Goal: Information Seeking & Learning: Check status

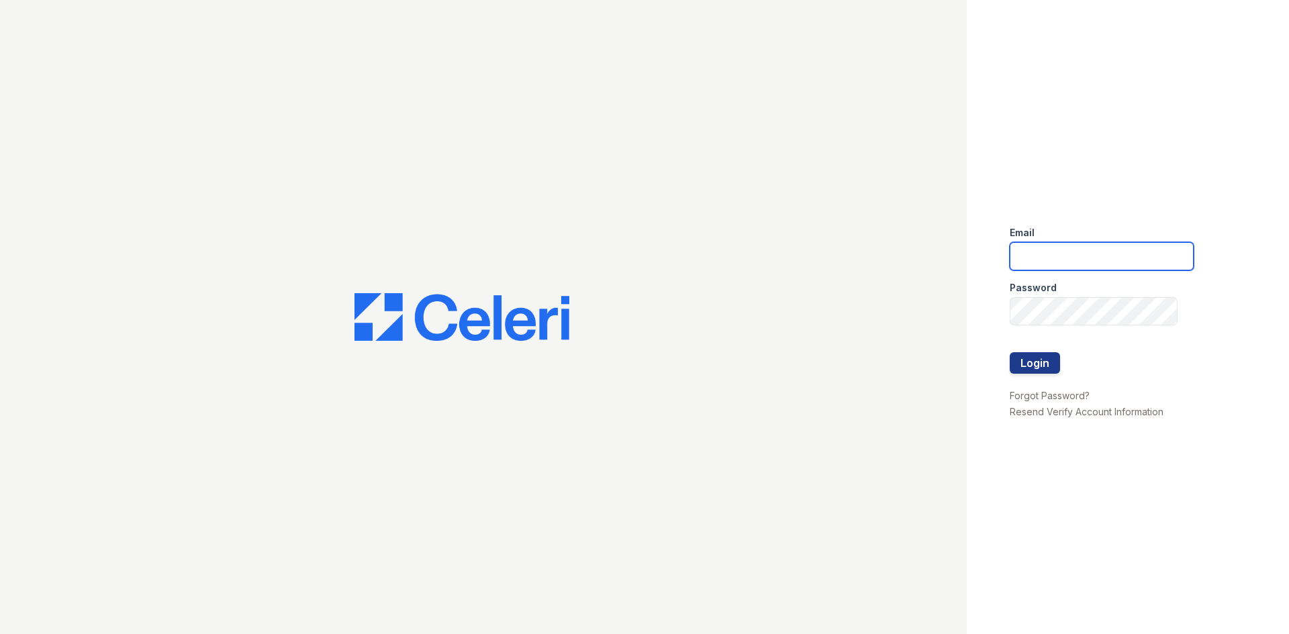
click at [1051, 264] on input "email" at bounding box center [1102, 256] width 184 height 28
type input "[EMAIL_ADDRESS][DOMAIN_NAME]"
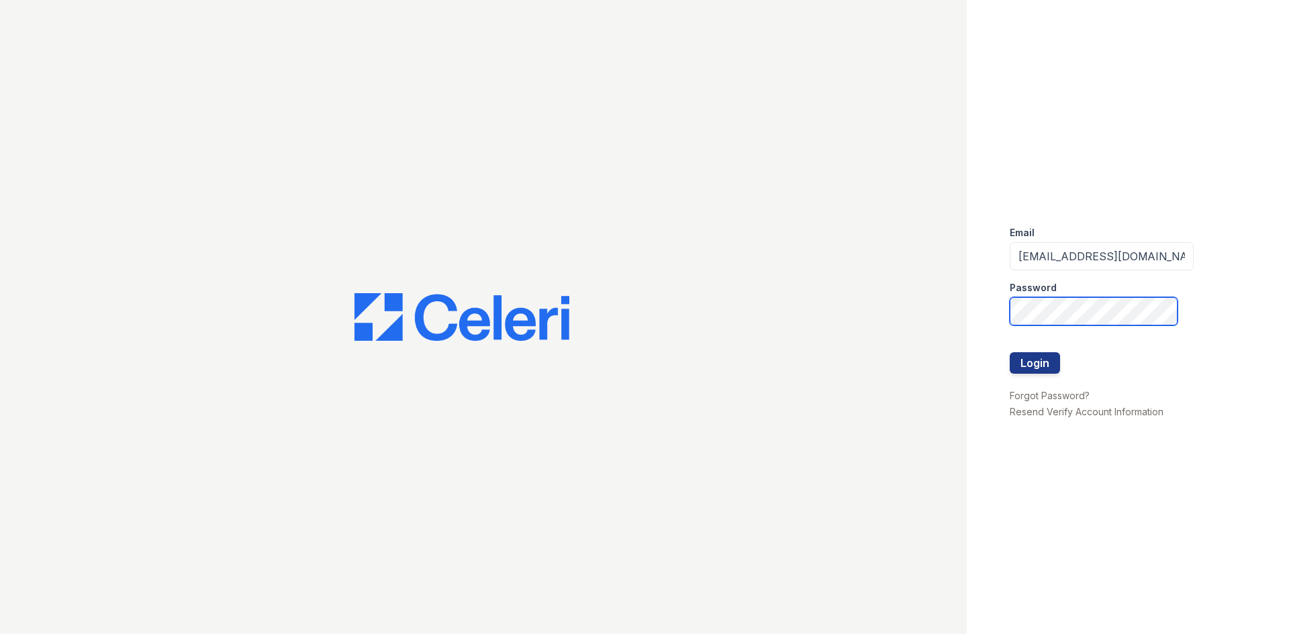
click at [1010, 352] on button "Login" at bounding box center [1035, 362] width 50 height 21
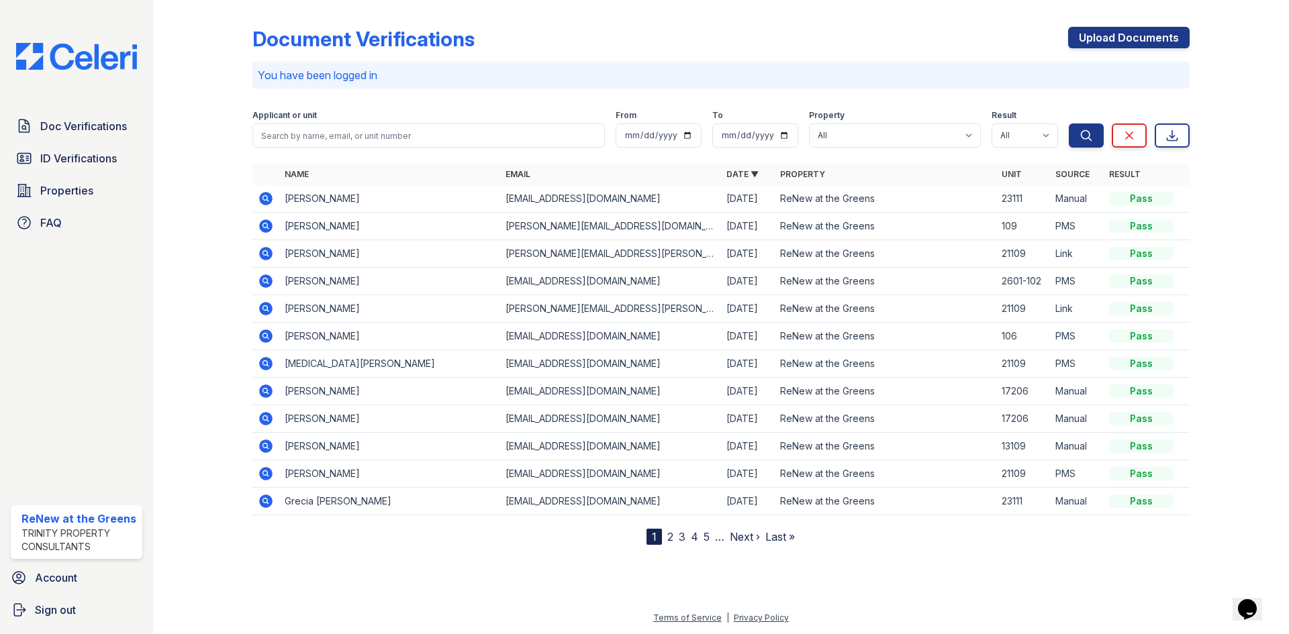
click at [269, 230] on icon at bounding box center [265, 226] width 13 height 13
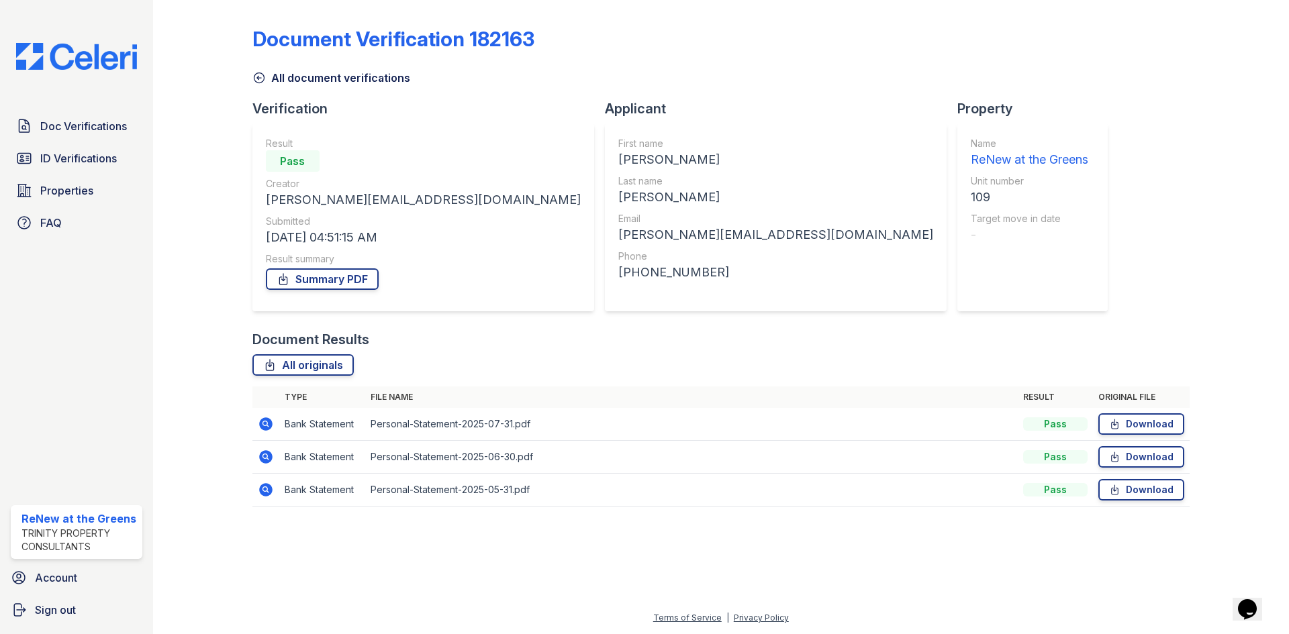
click at [258, 422] on icon at bounding box center [266, 424] width 16 height 16
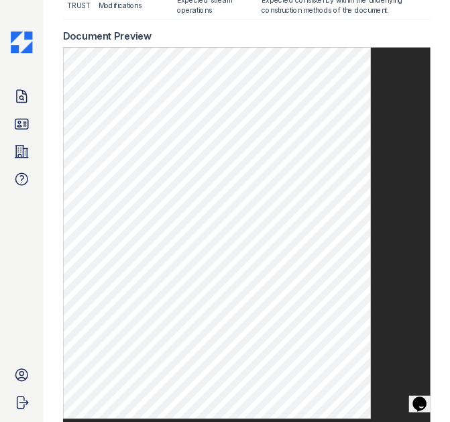
scroll to position [604, 0]
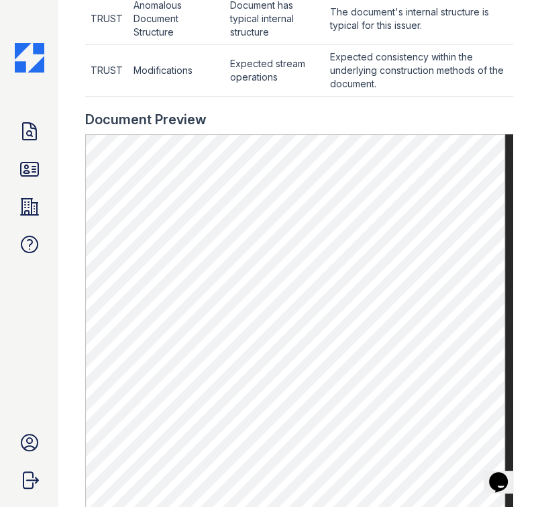
drag, startPoint x: 559, startPoint y: 0, endPoint x: 236, endPoint y: 93, distance: 336.1
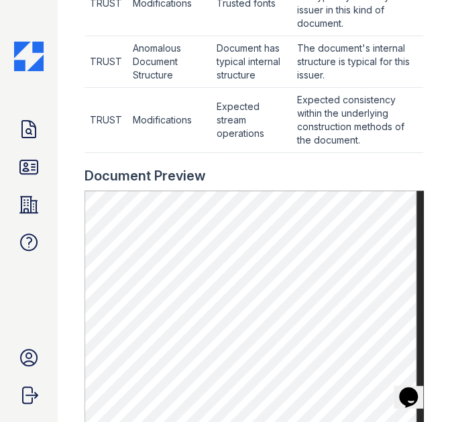
drag, startPoint x: 365, startPoint y: 1, endPoint x: 189, endPoint y: 107, distance: 205.4
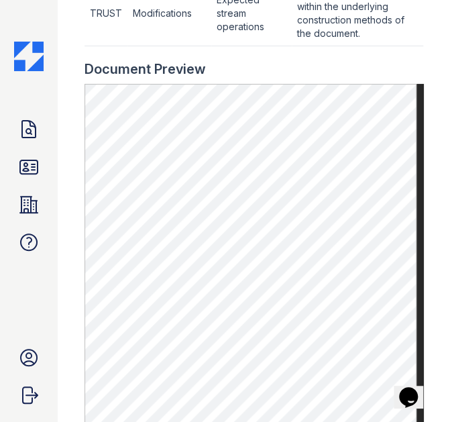
scroll to position [738, 0]
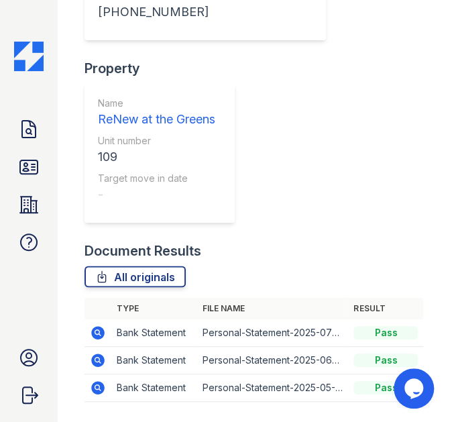
click at [95, 354] on icon at bounding box center [97, 360] width 13 height 13
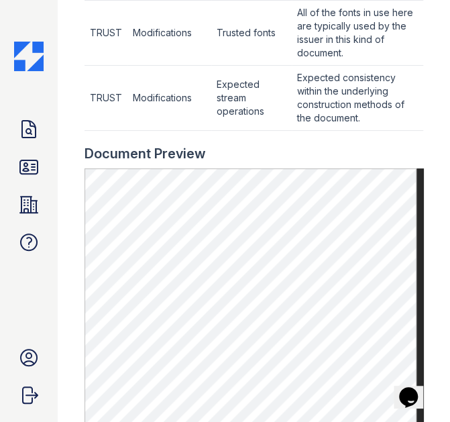
scroll to position [806, 0]
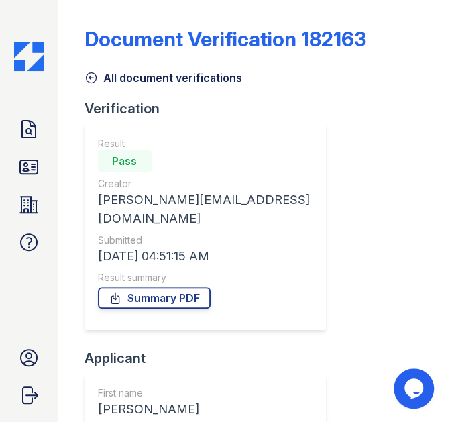
scroll to position [529, 0]
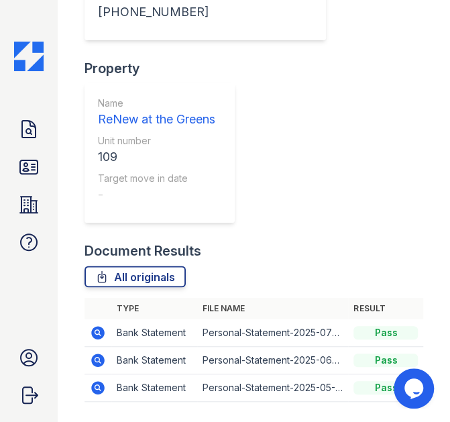
click at [99, 380] on icon at bounding box center [98, 388] width 16 height 16
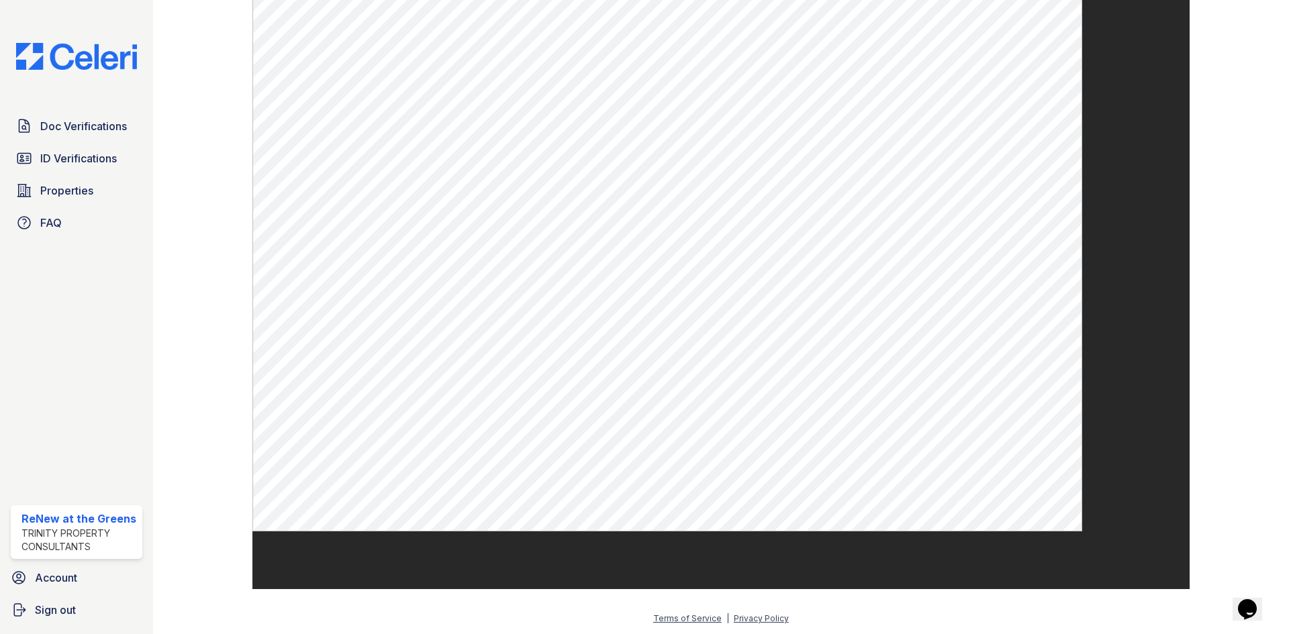
scroll to position [644, 0]
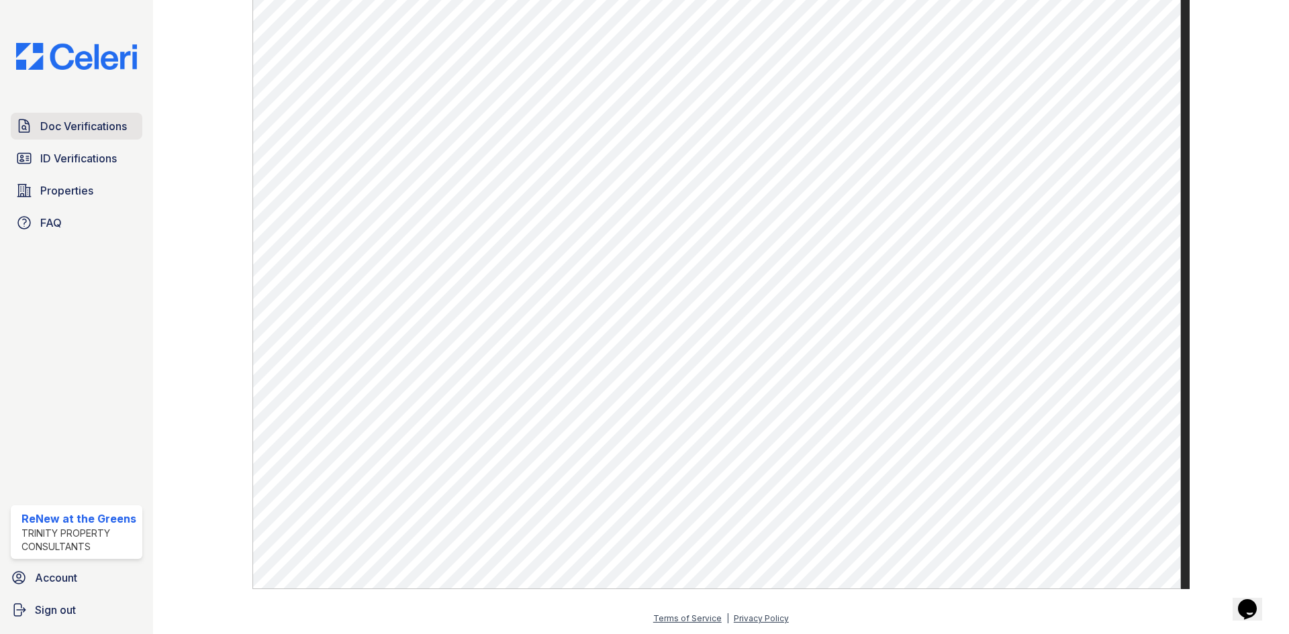
click at [107, 136] on link "Doc Verifications" at bounding box center [77, 126] width 132 height 27
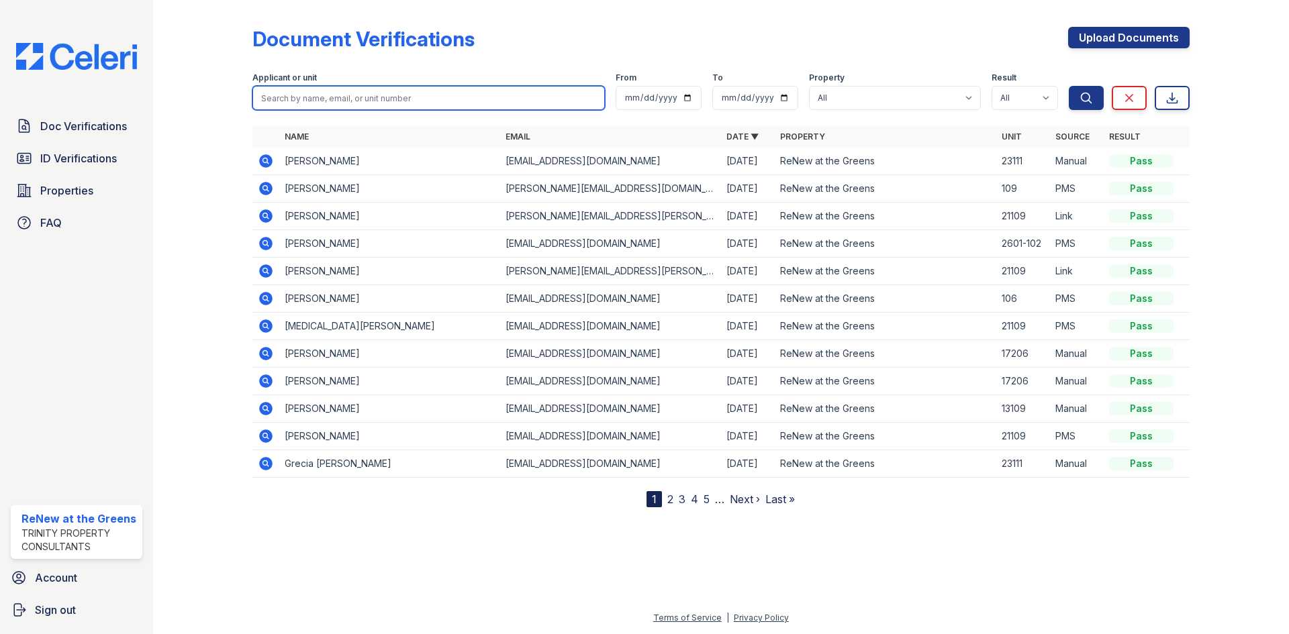
click at [407, 98] on input "search" at bounding box center [428, 98] width 352 height 24
type input "jesenia"
click at [450, 86] on button "Search" at bounding box center [1086, 98] width 35 height 24
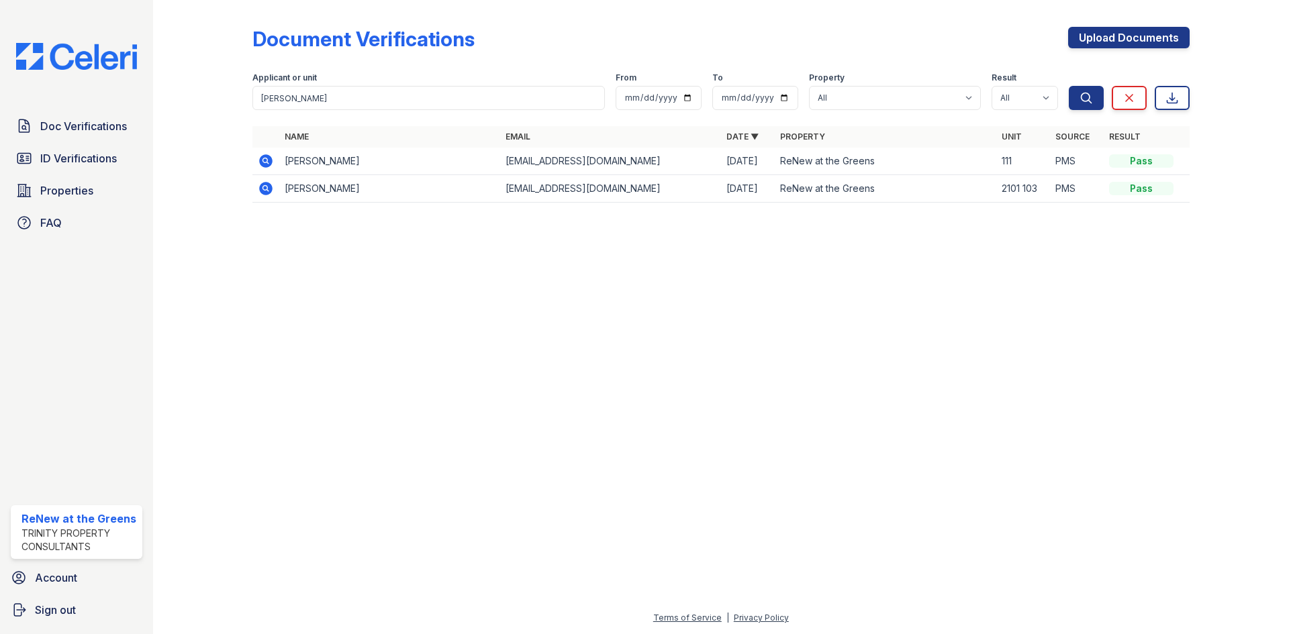
click at [262, 165] on icon at bounding box center [265, 160] width 13 height 13
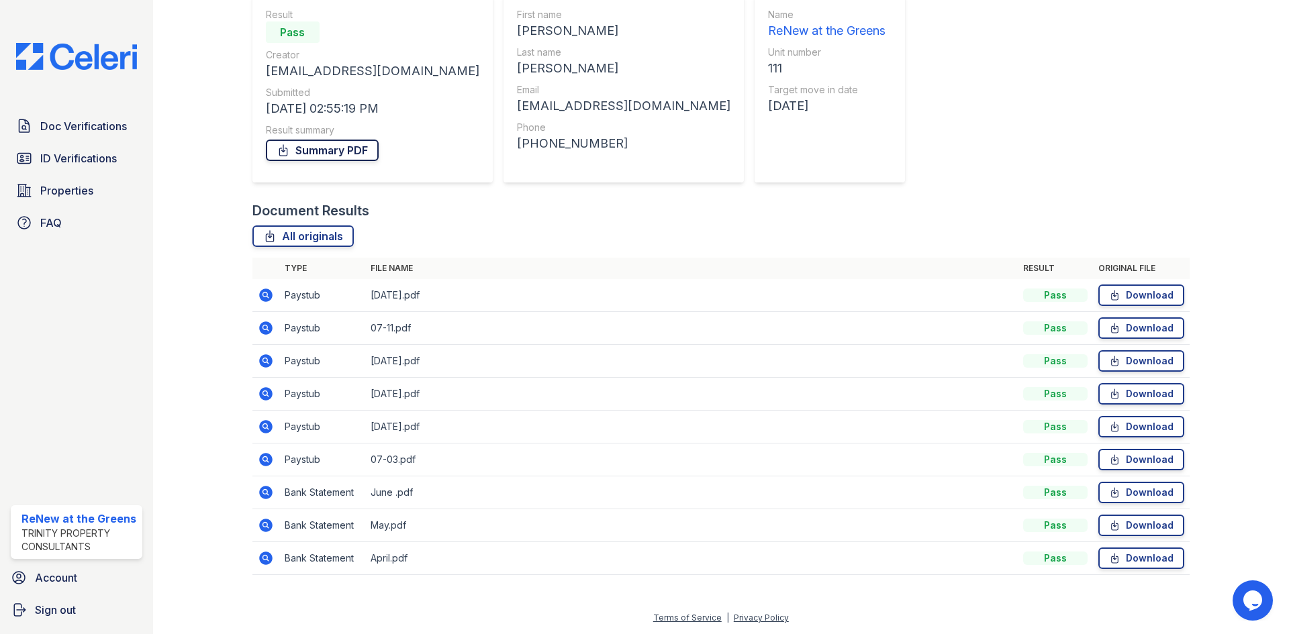
click at [321, 150] on link "Summary PDF" at bounding box center [322, 150] width 113 height 21
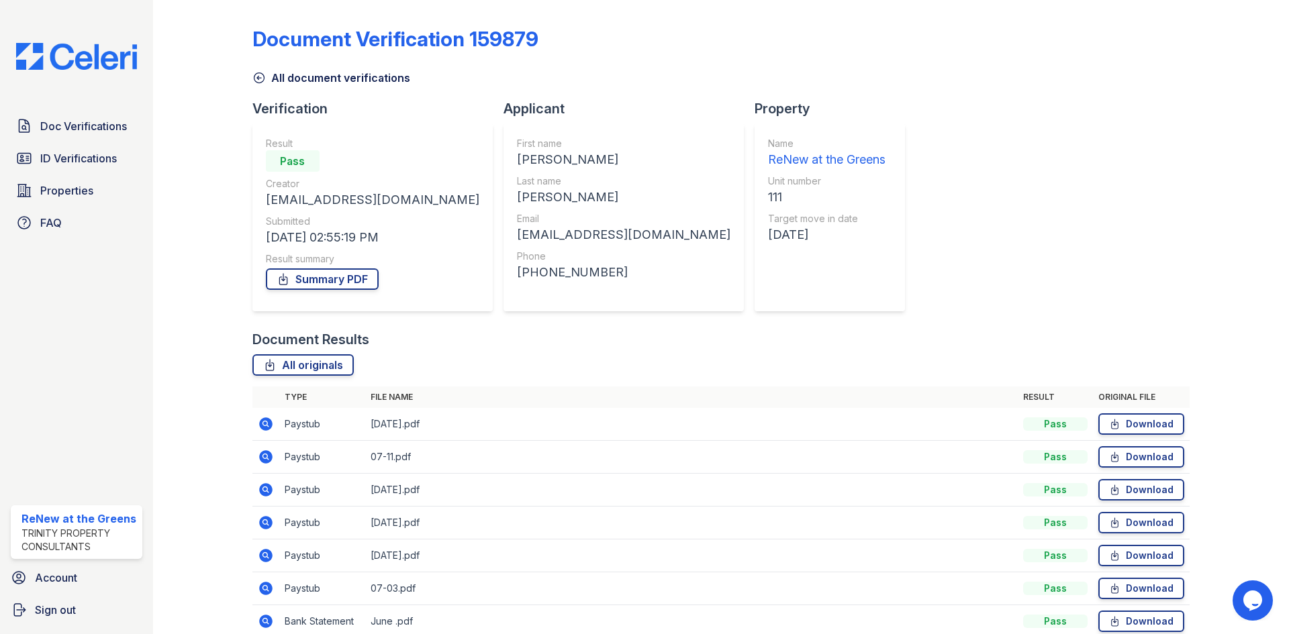
click at [333, 68] on div "All document verifications" at bounding box center [720, 74] width 937 height 24
click at [333, 76] on link "All document verifications" at bounding box center [331, 78] width 158 height 16
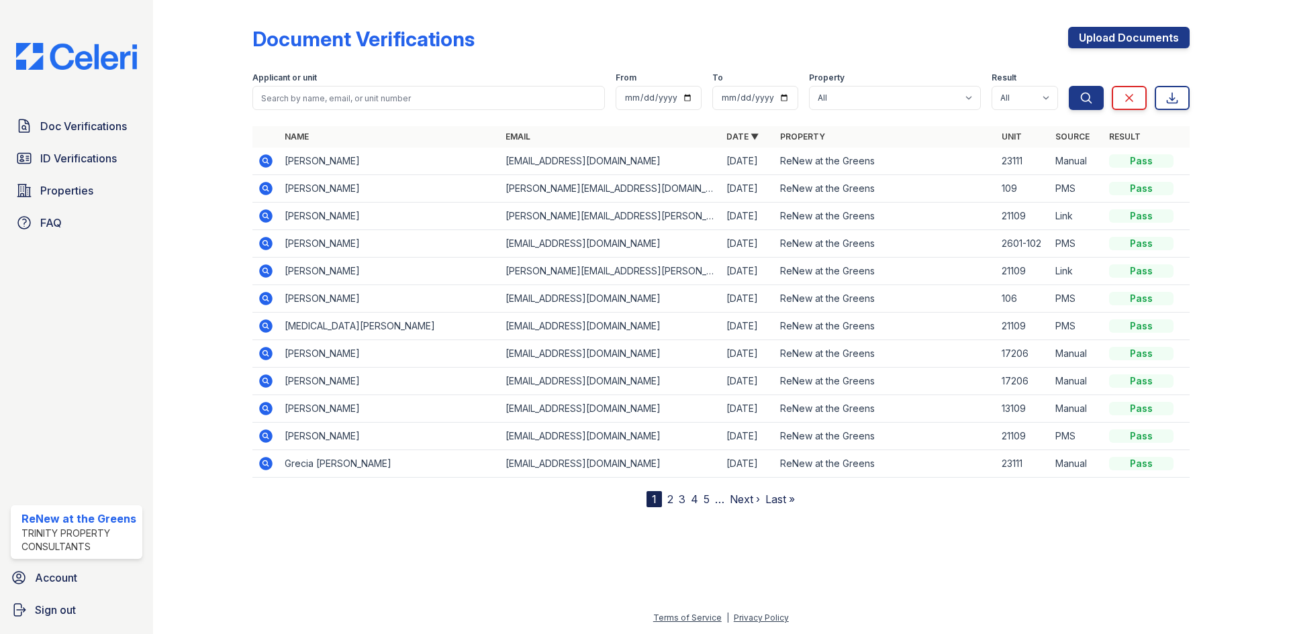
click at [97, 144] on div "Doc Verifications ID Verifications Properties FAQ" at bounding box center [76, 175] width 142 height 124
click at [263, 190] on icon at bounding box center [265, 188] width 13 height 13
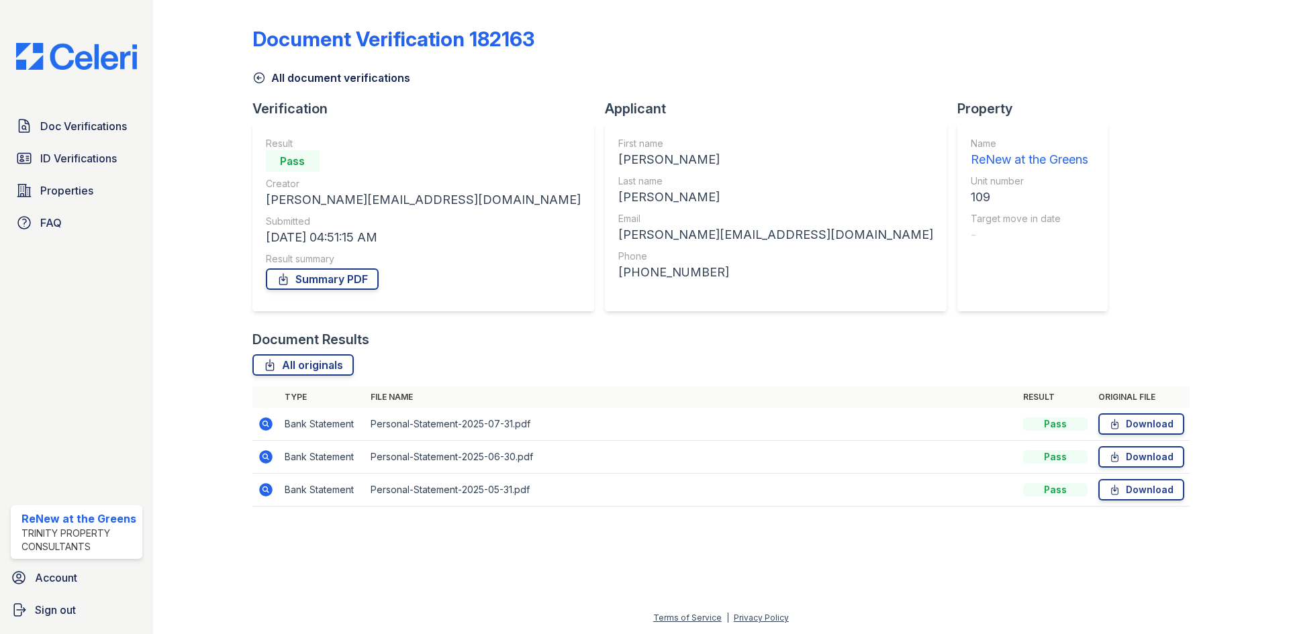
click at [262, 426] on icon at bounding box center [265, 424] width 13 height 13
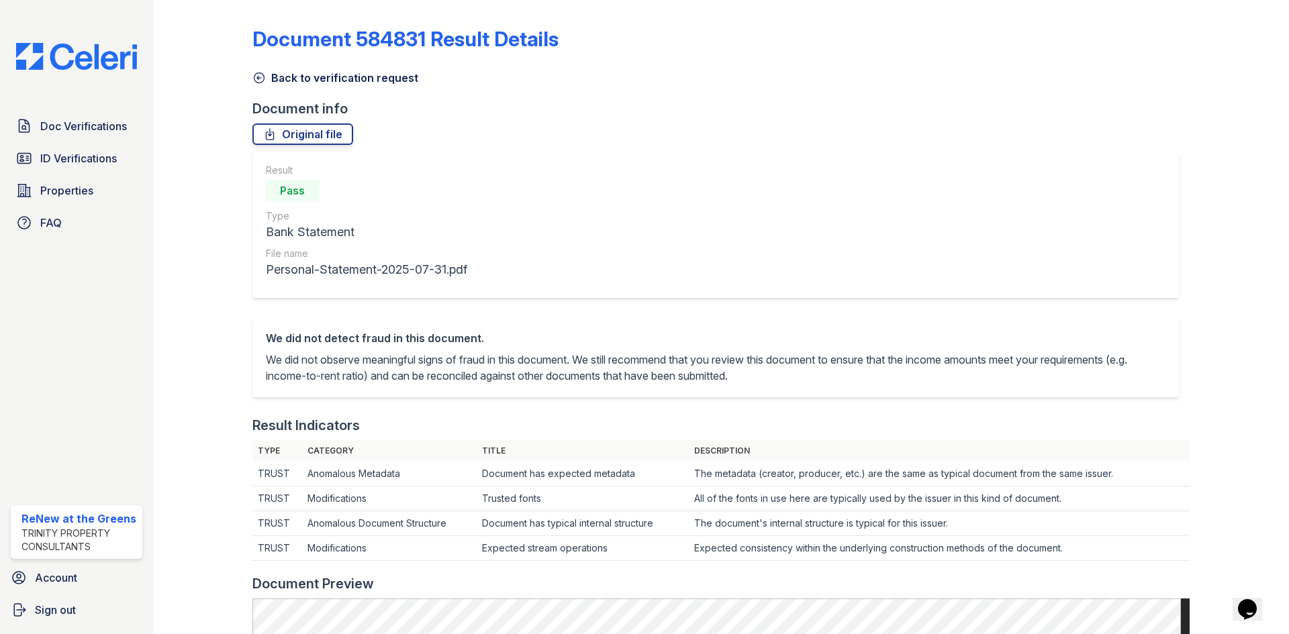
click at [265, 83] on link "Back to verification request" at bounding box center [335, 78] width 166 height 16
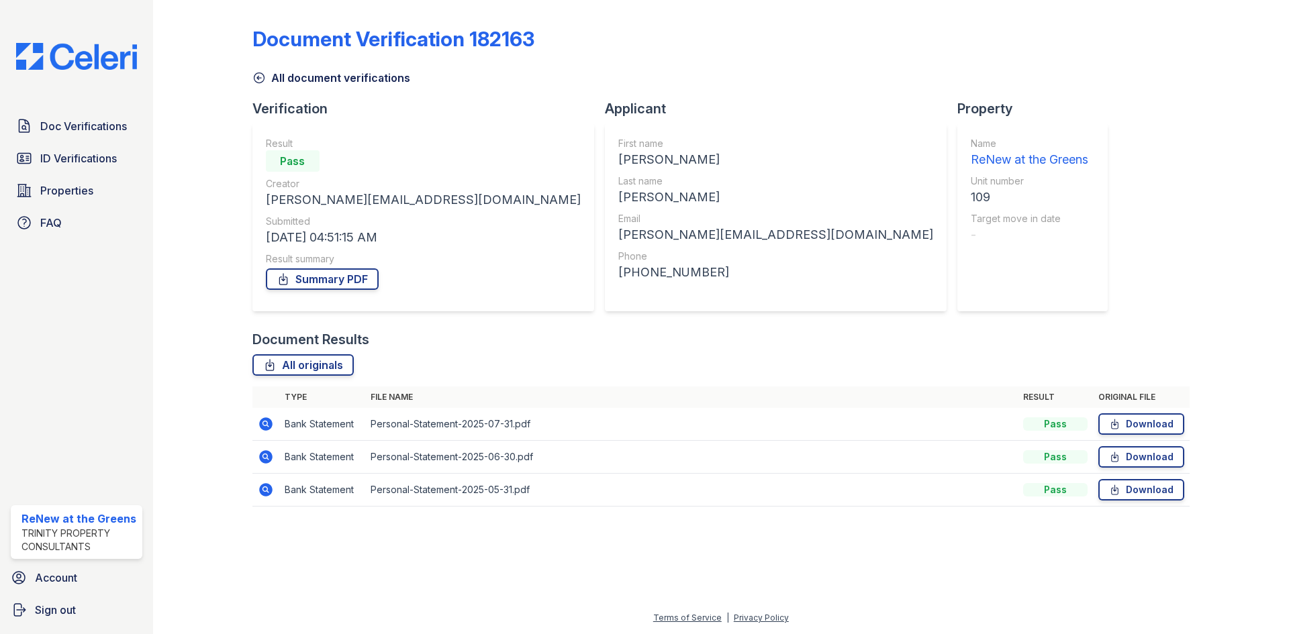
click at [271, 493] on icon at bounding box center [265, 489] width 13 height 13
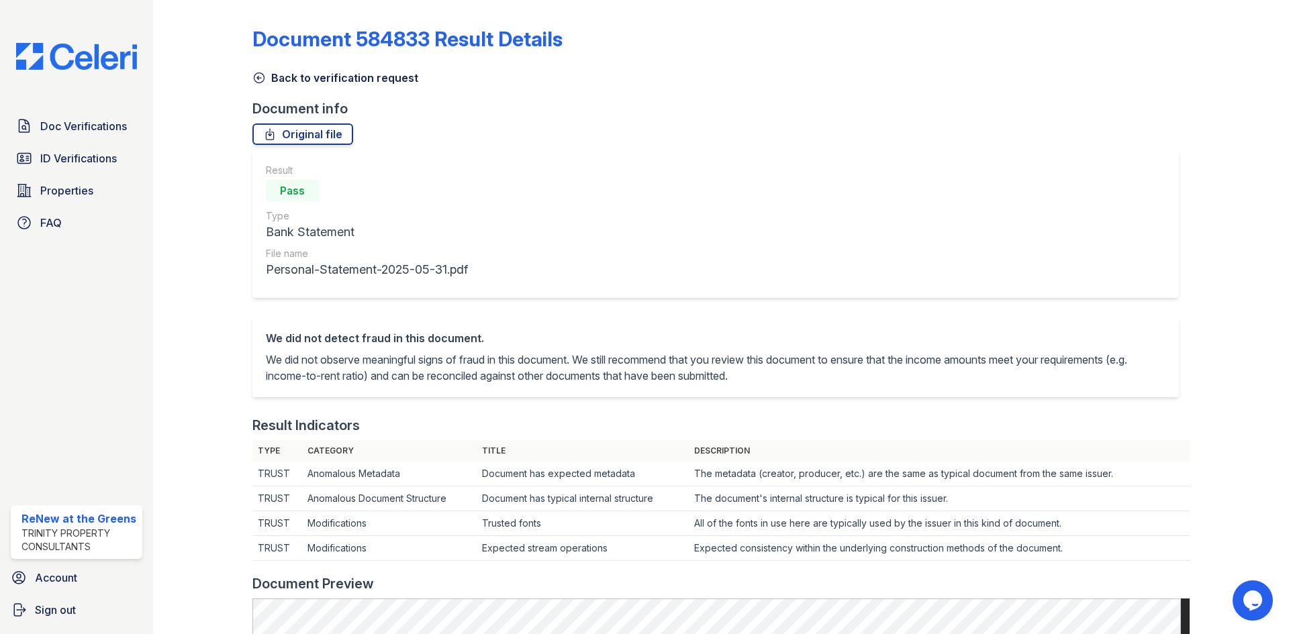
click at [376, 90] on div "Document 584833 Result Details Back to verification request Document info Origi…" at bounding box center [720, 619] width 937 height 1228
click at [365, 84] on link "Back to verification request" at bounding box center [335, 78] width 166 height 16
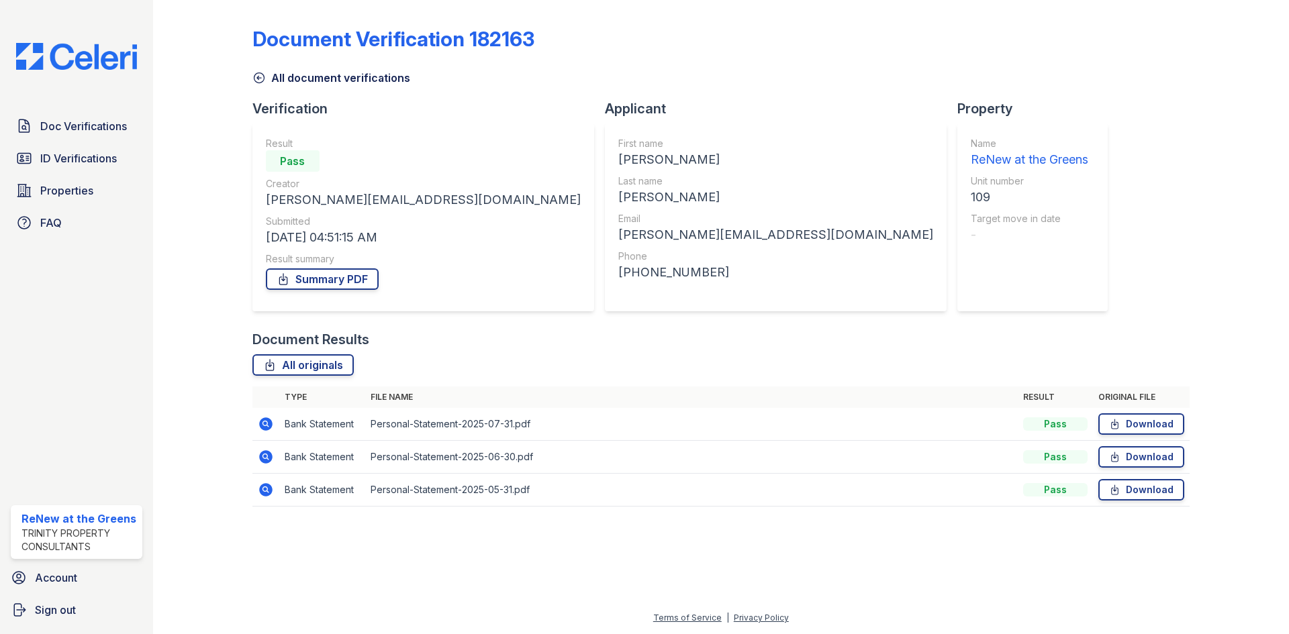
click at [268, 453] on icon at bounding box center [265, 456] width 13 height 13
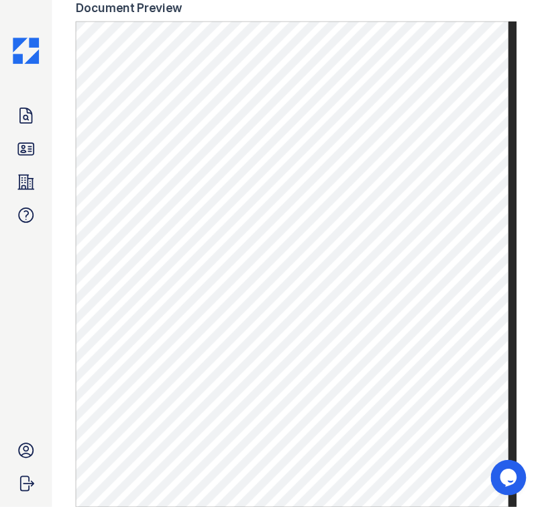
scroll to position [644, 0]
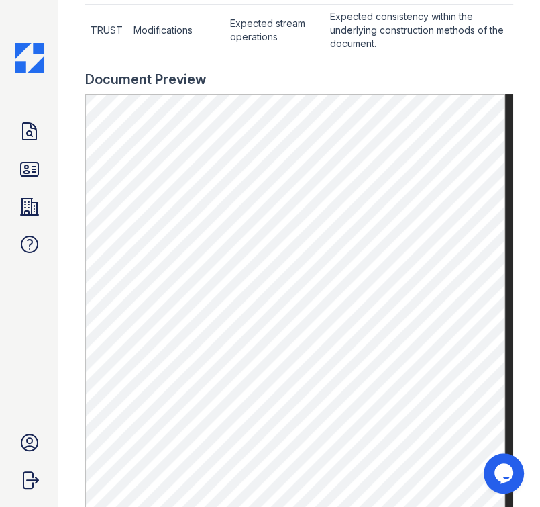
drag, startPoint x: 560, startPoint y: 9, endPoint x: 220, endPoint y: 63, distance: 344.0
click at [220, 63] on div at bounding box center [299, 62] width 428 height 13
click at [447, 86] on div "Document Preview" at bounding box center [299, 79] width 428 height 19
click at [501, 81] on icon at bounding box center [506, 79] width 11 height 11
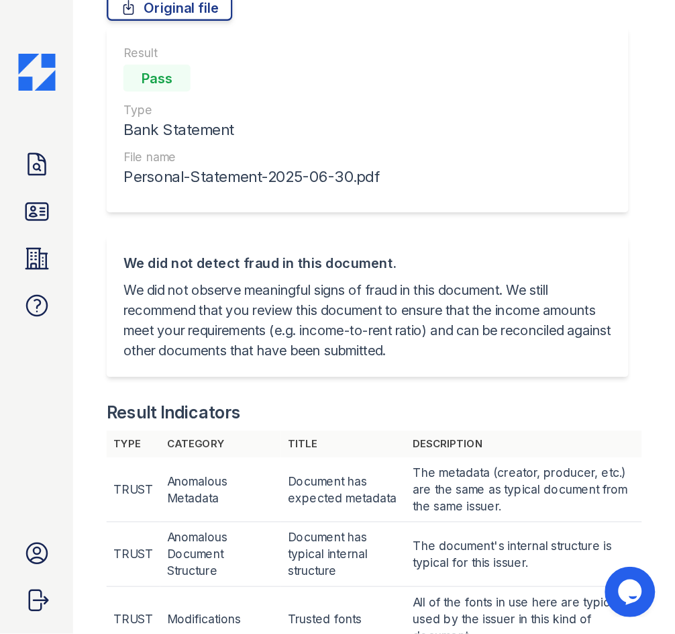
scroll to position [0, 0]
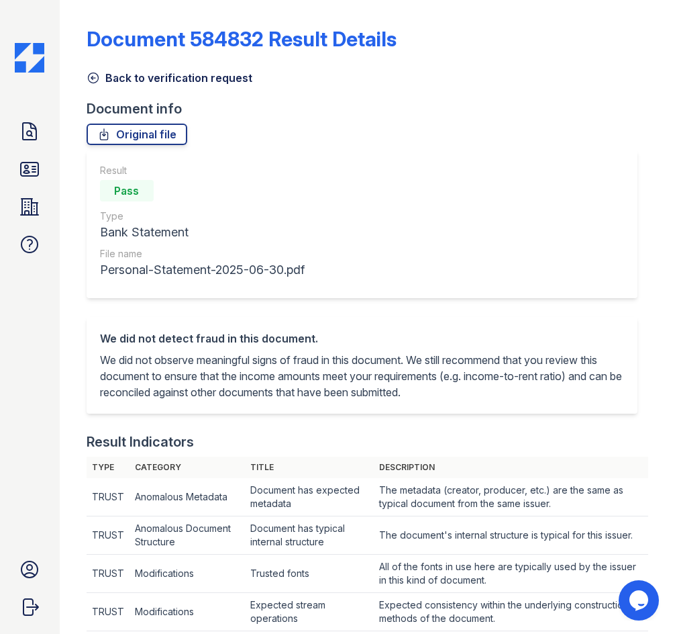
drag, startPoint x: 463, startPoint y: 0, endPoint x: 332, endPoint y: 178, distance: 220.9
click at [365, 197] on div "Result Pass Type Bank Statement File name Personal-Statement-2025-06-30.pdf" at bounding box center [362, 224] width 551 height 148
click at [179, 65] on div "Back to verification request" at bounding box center [368, 74] width 562 height 24
click at [175, 77] on link "Back to verification request" at bounding box center [170, 78] width 166 height 16
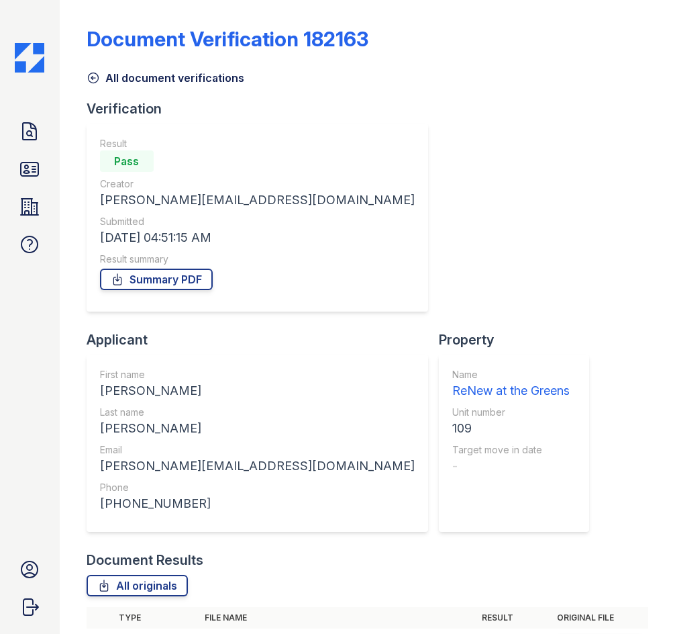
click at [114, 79] on link "All document verifications" at bounding box center [166, 78] width 158 height 16
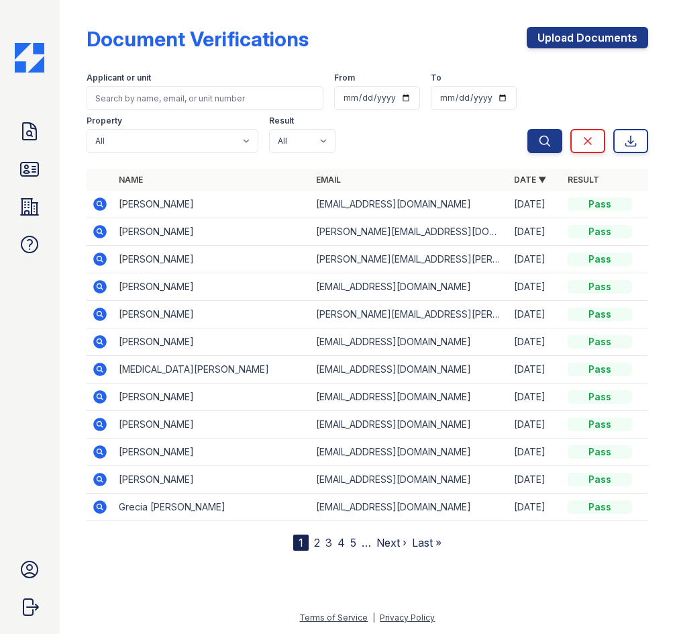
click at [318, 542] on link "2" at bounding box center [317, 542] width 6 height 13
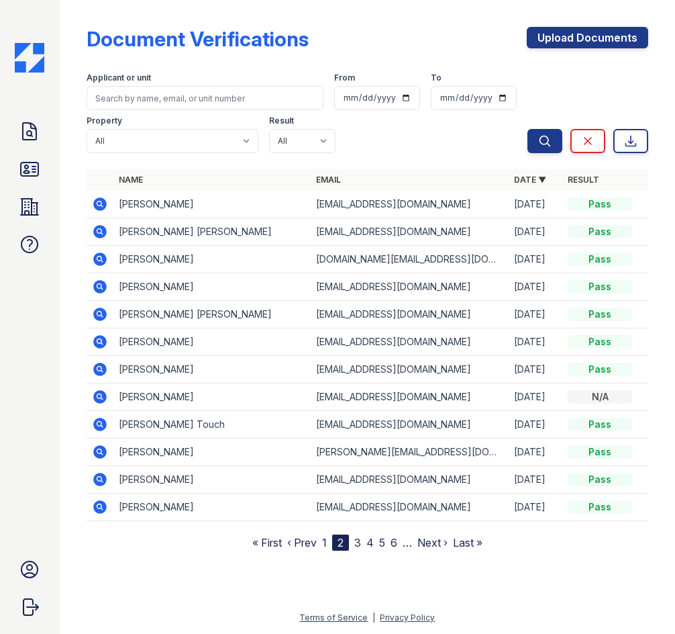
click at [356, 542] on link "3" at bounding box center [357, 542] width 7 height 13
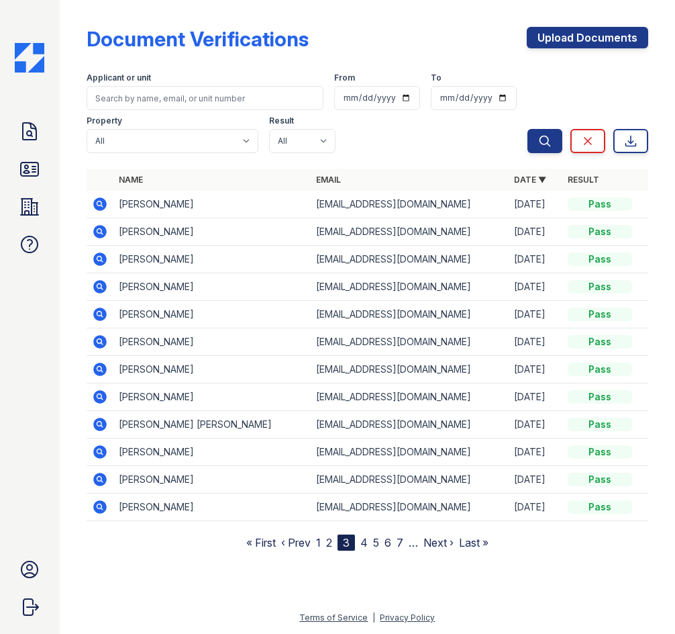
click at [102, 398] on icon at bounding box center [99, 396] width 13 height 13
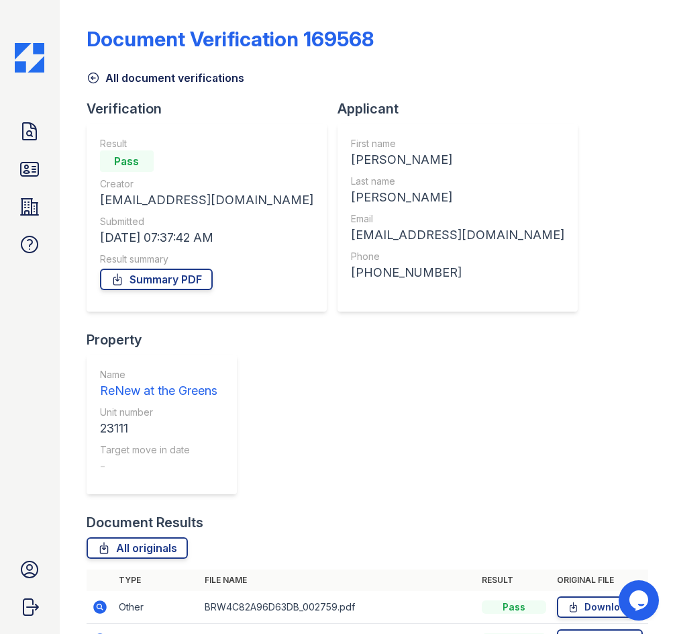
click at [109, 88] on div "Document Verification 169568 All document verifications Verification Result Pas…" at bounding box center [368, 337] width 562 height 665
click at [111, 81] on link "All document verifications" at bounding box center [166, 78] width 158 height 16
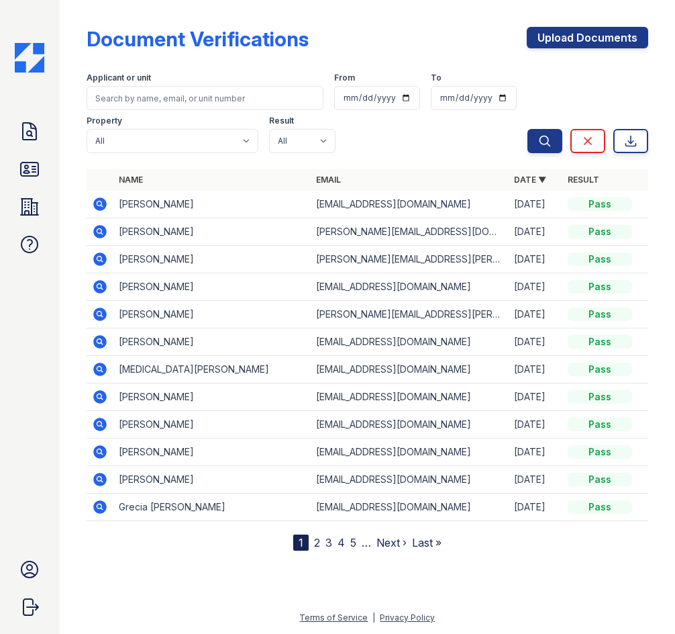
click at [99, 208] on icon at bounding box center [99, 203] width 13 height 13
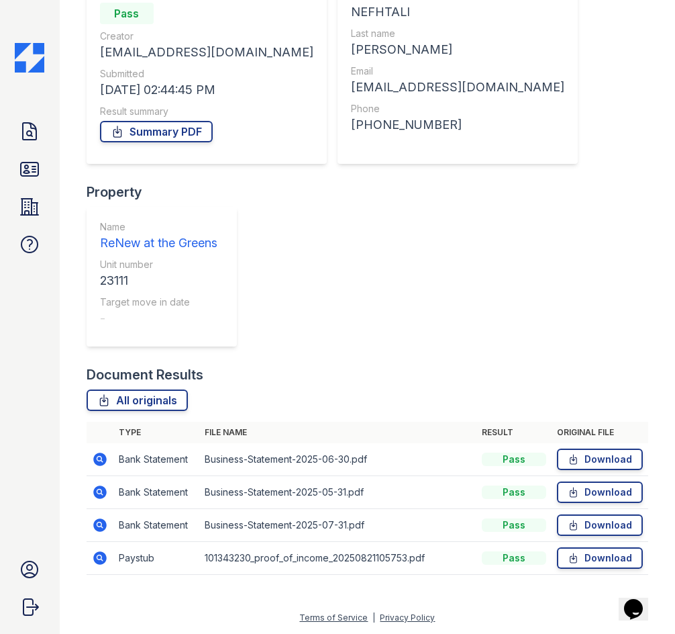
click at [97, 561] on icon at bounding box center [99, 557] width 13 height 13
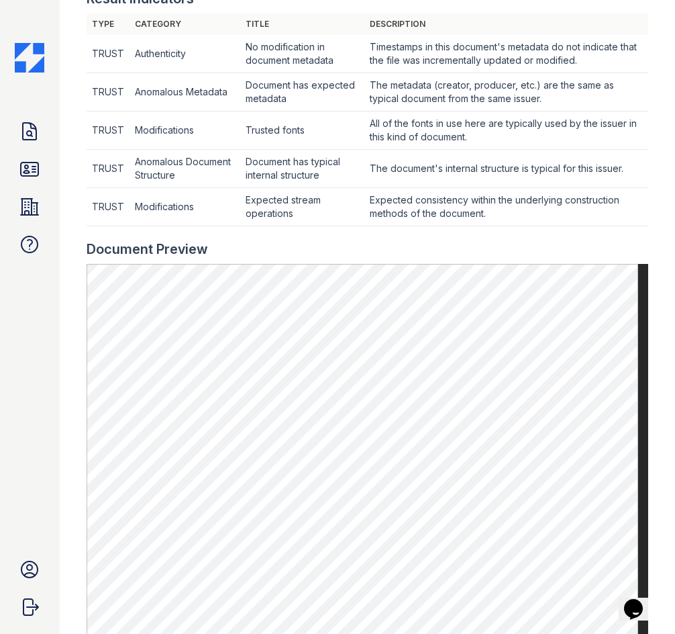
scroll to position [671, 0]
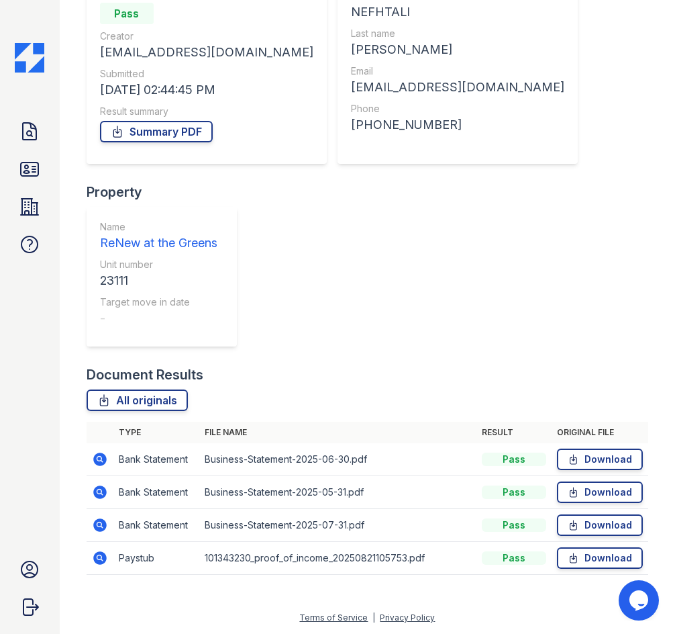
click at [99, 456] on icon at bounding box center [100, 459] width 16 height 16
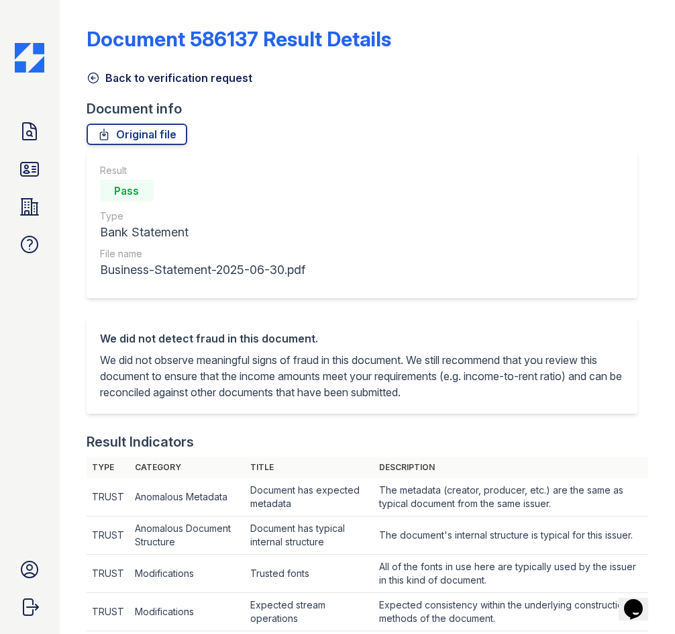
click at [190, 81] on link "Back to verification request" at bounding box center [170, 78] width 166 height 16
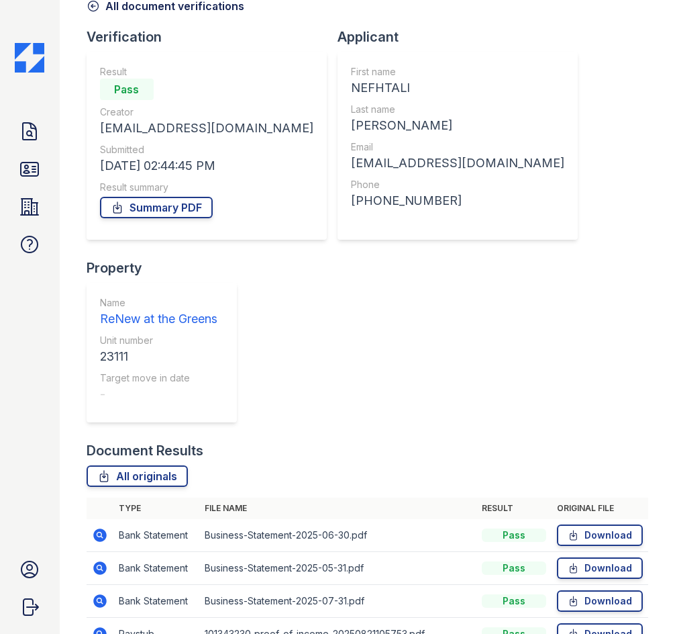
scroll to position [148, 0]
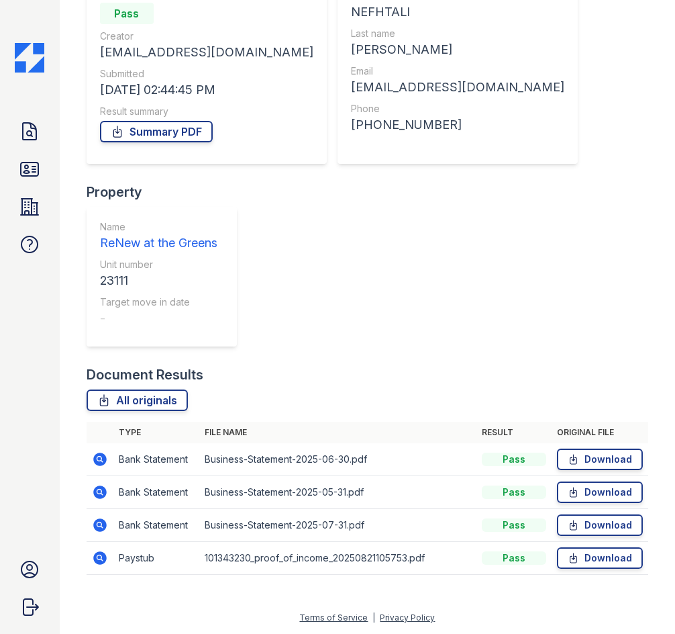
click at [105, 491] on icon at bounding box center [99, 491] width 13 height 13
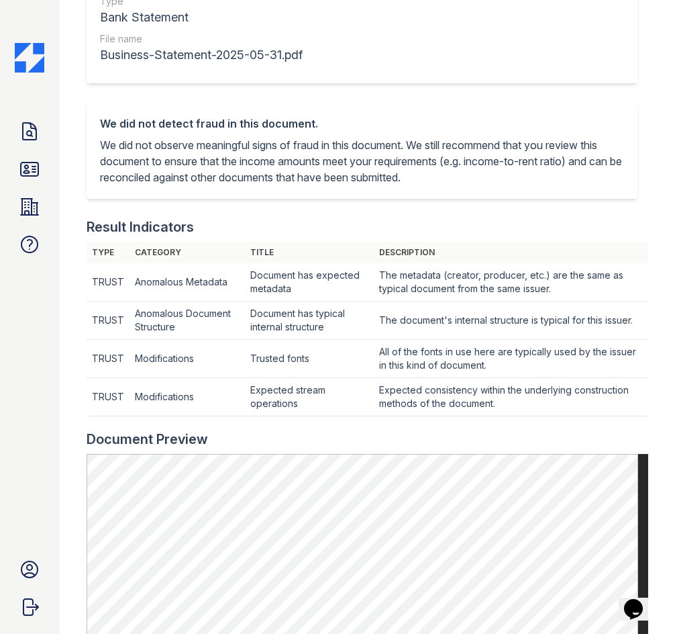
scroll to position [201, 0]
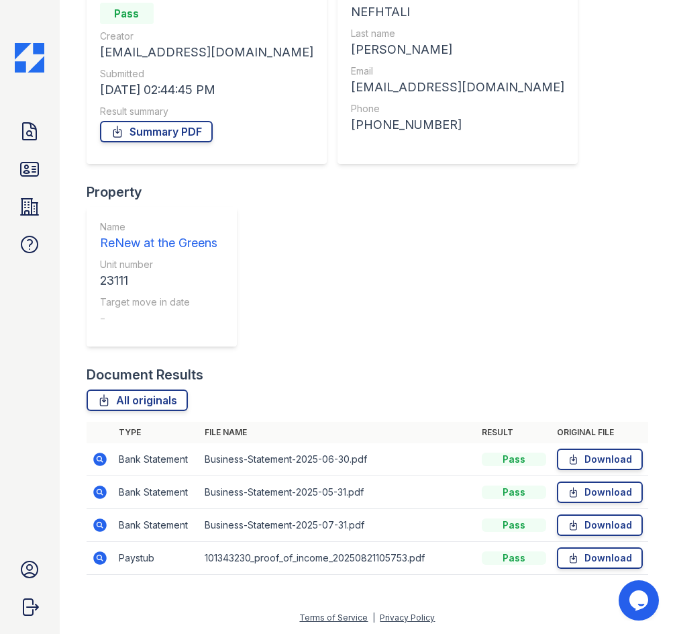
click at [101, 532] on icon at bounding box center [100, 525] width 16 height 16
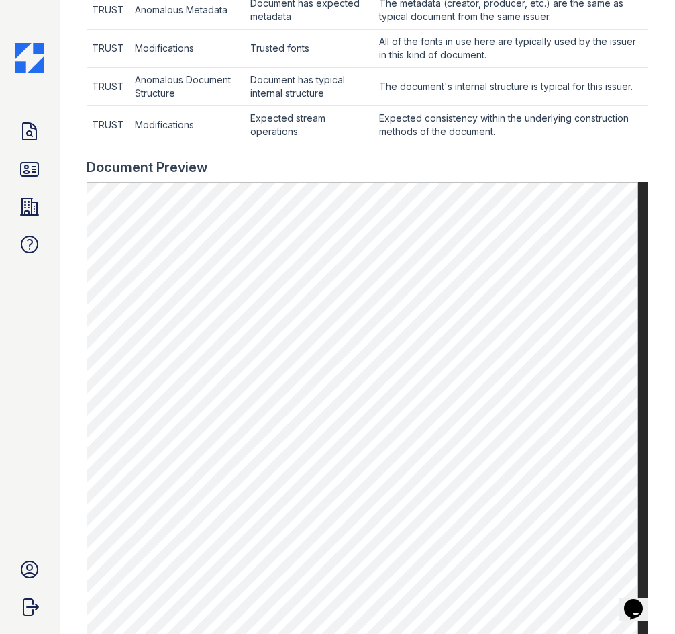
scroll to position [604, 0]
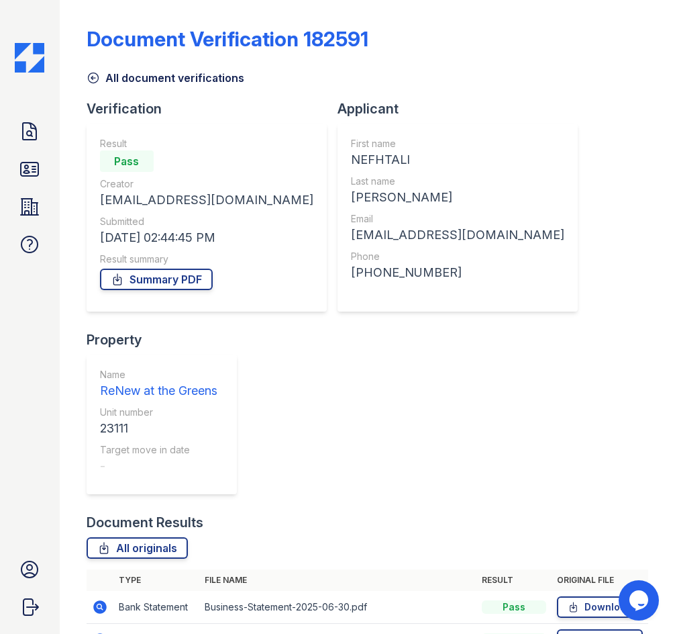
click at [166, 76] on link "All document verifications" at bounding box center [166, 78] width 158 height 16
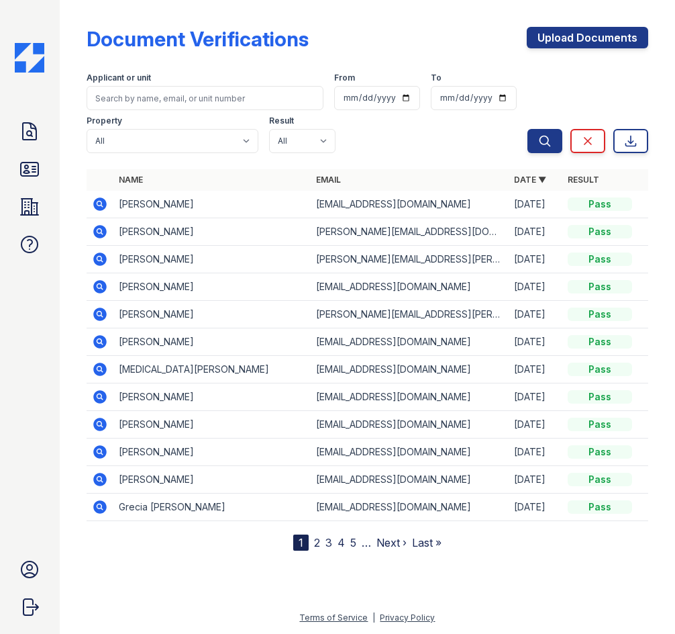
click at [105, 205] on icon at bounding box center [99, 203] width 13 height 13
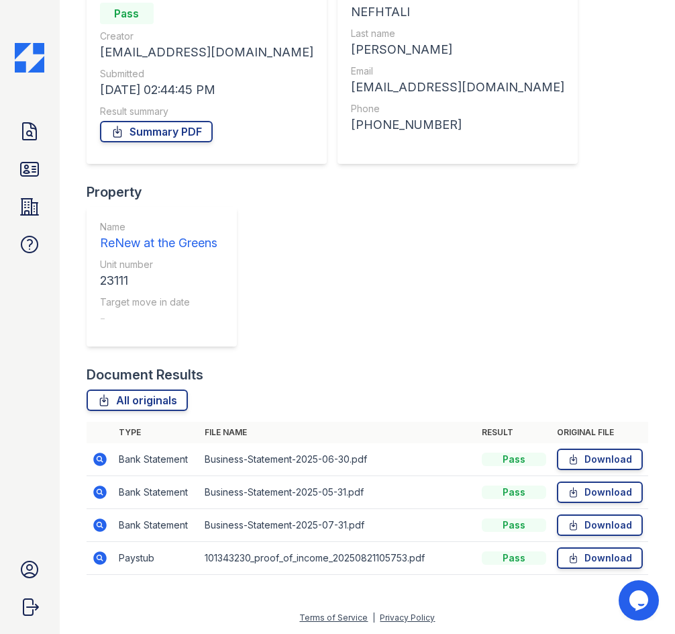
click at [96, 454] on icon at bounding box center [99, 458] width 13 height 13
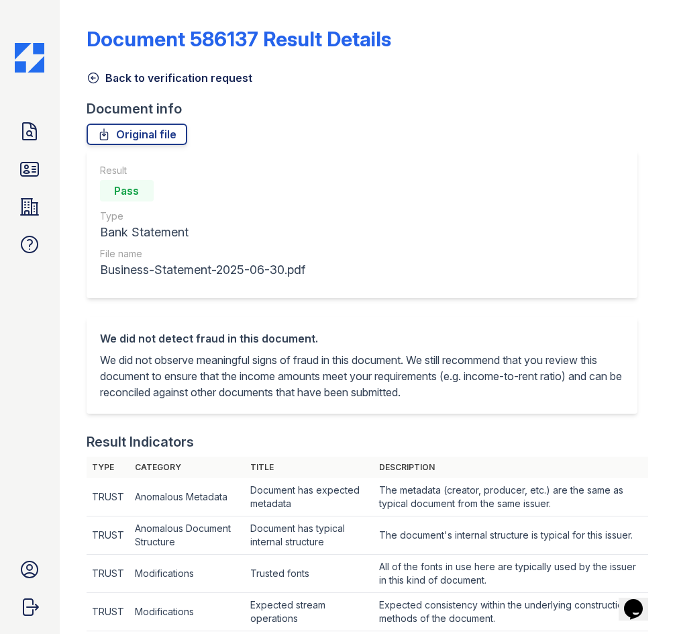
click at [177, 81] on link "Back to verification request" at bounding box center [170, 78] width 166 height 16
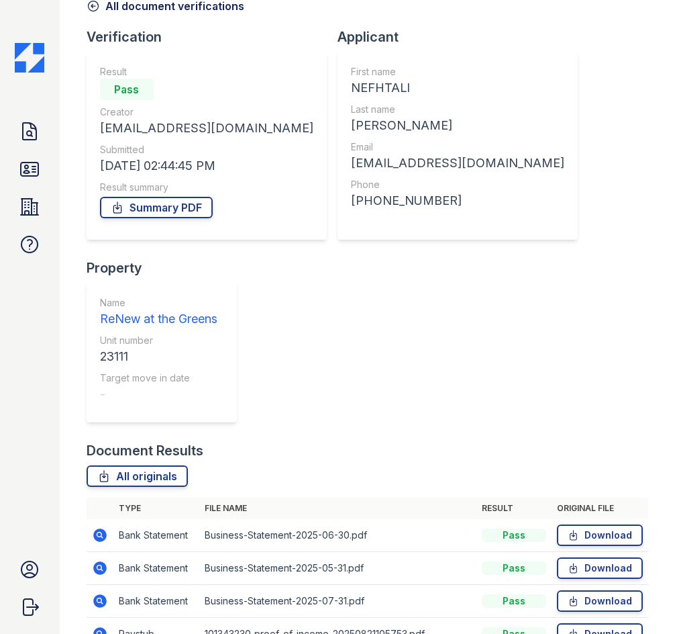
scroll to position [148, 0]
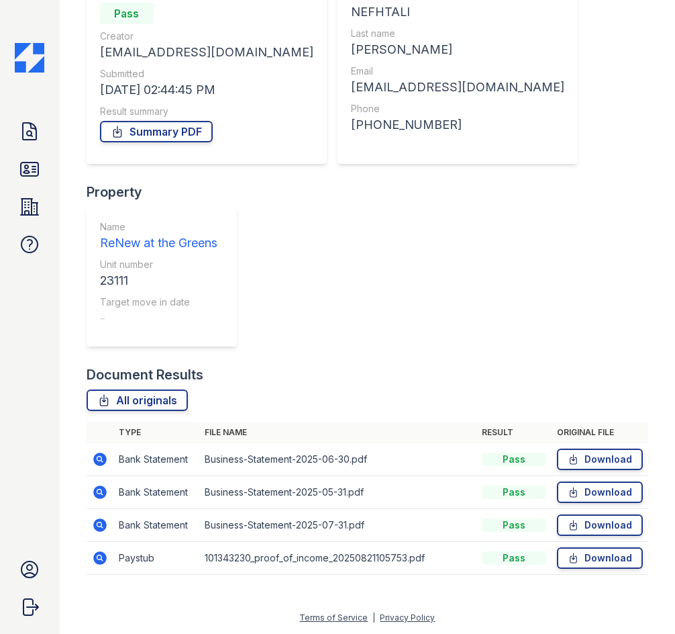
click at [101, 491] on icon at bounding box center [100, 492] width 16 height 16
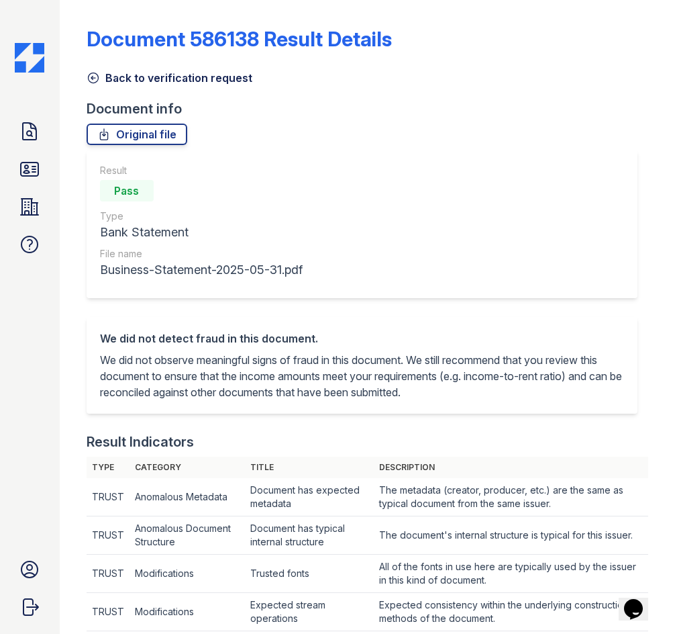
click at [149, 74] on link "Back to verification request" at bounding box center [170, 78] width 166 height 16
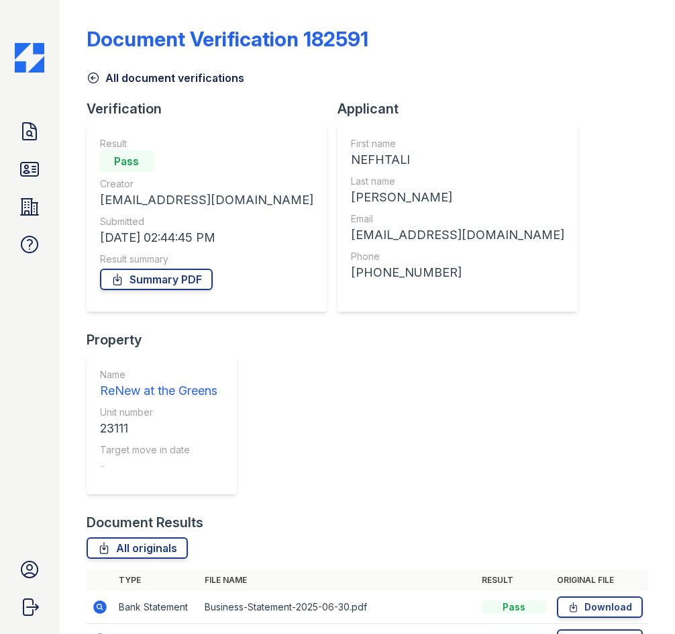
click at [149, 74] on link "All document verifications" at bounding box center [166, 78] width 158 height 16
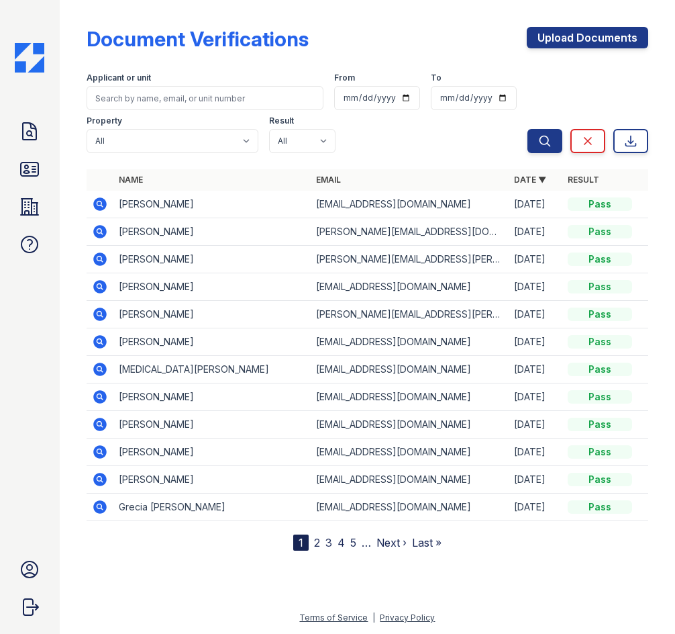
click at [95, 235] on icon at bounding box center [99, 231] width 13 height 13
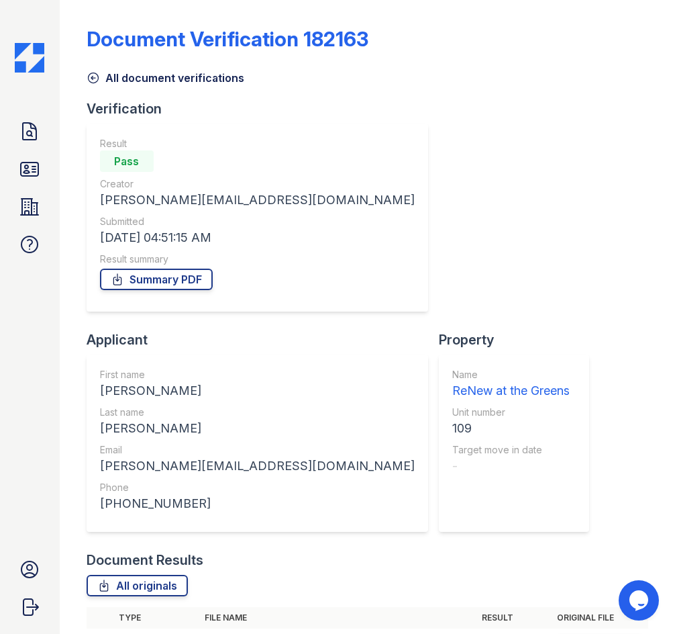
click at [100, 633] on icon at bounding box center [100, 644] width 16 height 16
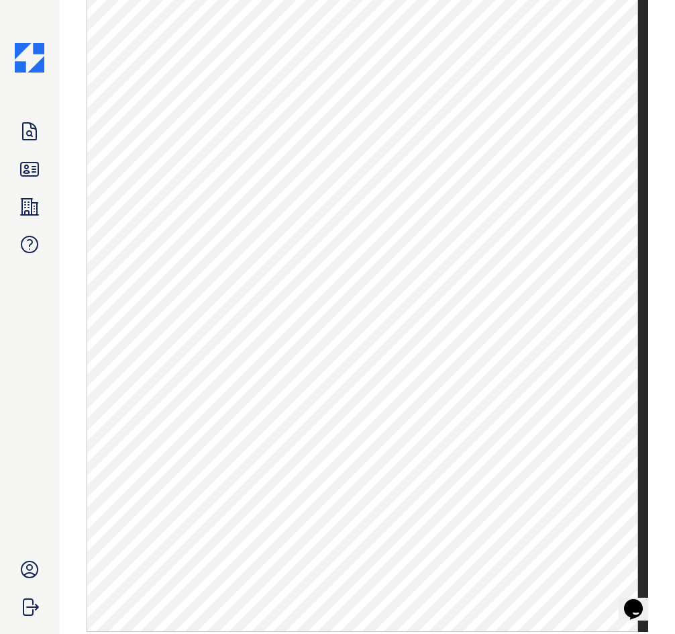
scroll to position [671, 0]
drag, startPoint x: 65, startPoint y: 277, endPoint x: 71, endPoint y: 281, distance: 7.7
click at [65, 277] on main "Document 584831 Result Details Back to verification request Document info Origi…" at bounding box center [368, 317] width 616 height 634
